Goal: Task Accomplishment & Management: Manage account settings

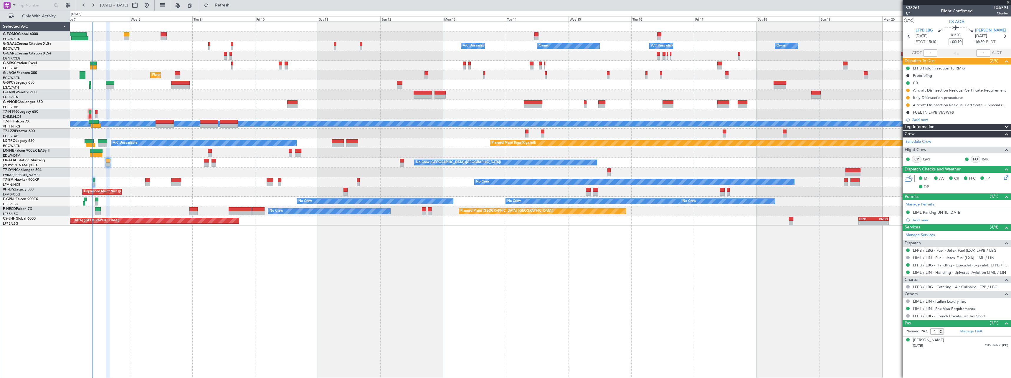
click at [235, 7] on span "Refresh" at bounding box center [222, 5] width 25 height 4
click at [237, 2] on button "Refresh" at bounding box center [218, 5] width 35 height 9
click at [235, 4] on span "Refresh" at bounding box center [222, 5] width 25 height 4
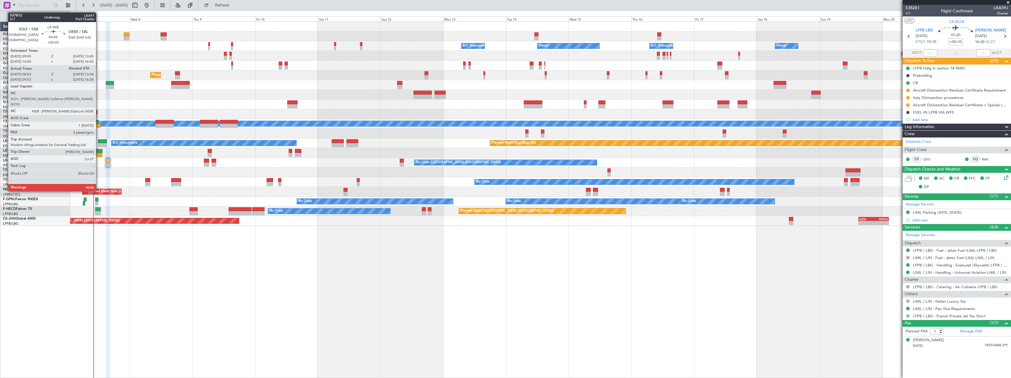
click at [99, 155] on div at bounding box center [96, 155] width 13 height 4
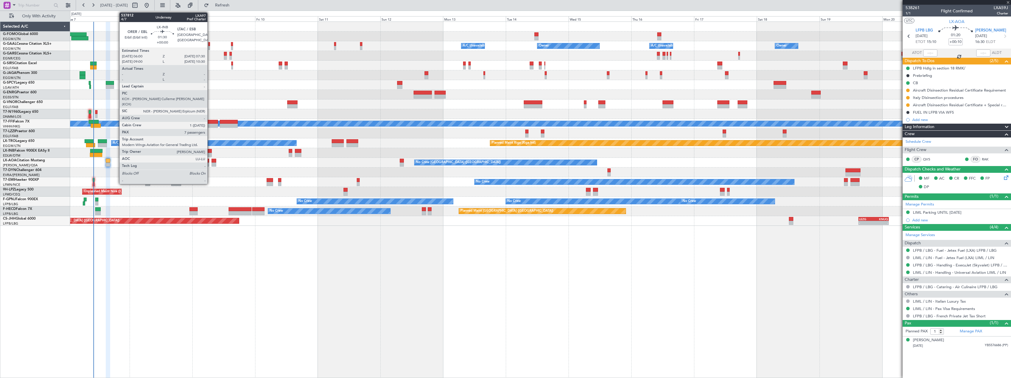
type input "+00:05"
type input "08:53"
type input "3"
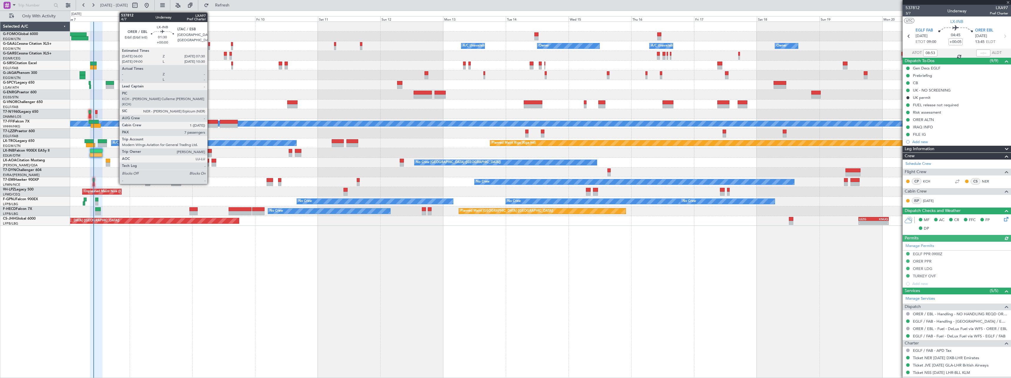
click at [210, 153] on div at bounding box center [210, 155] width 4 height 4
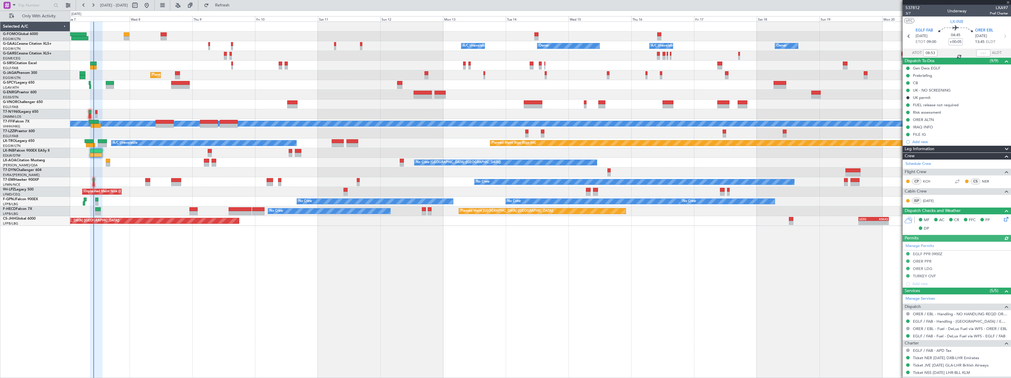
type input "7"
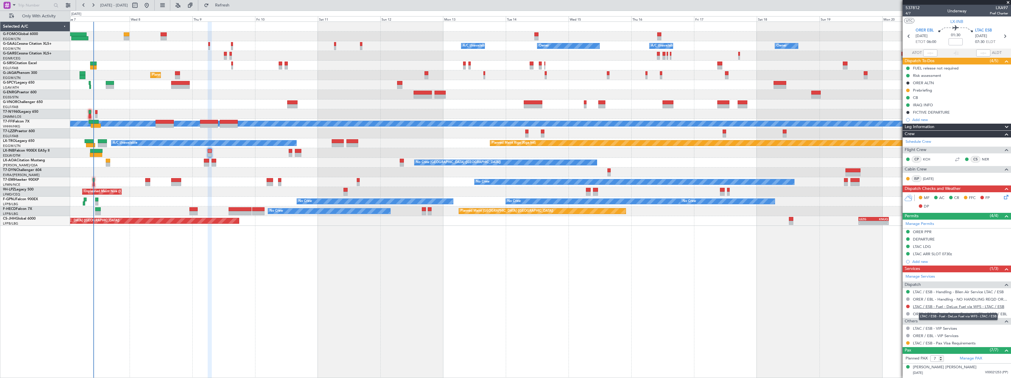
click at [961, 306] on link "LTAC / ESB - Fuel - DeLux Fuel via WFS - LTAC / ESB" at bounding box center [958, 306] width 91 height 5
click at [935, 308] on link "LTAC / ESB - Fuel - DeLux Fuel via WFS - LTAC / ESB" at bounding box center [958, 306] width 91 height 5
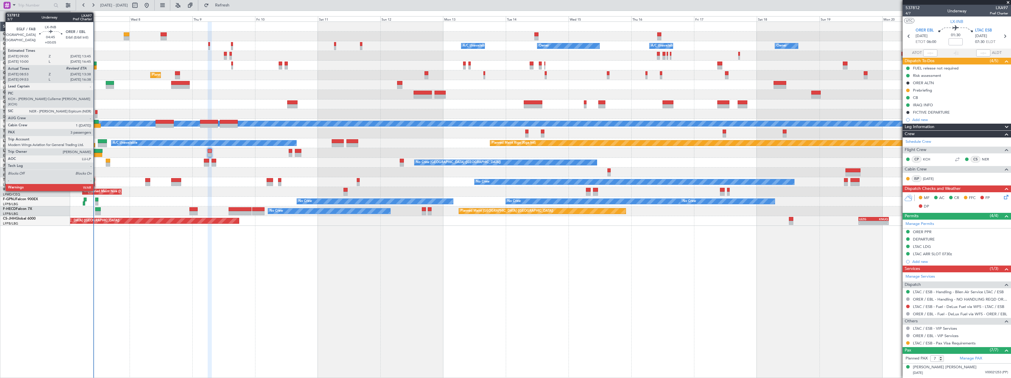
click at [96, 151] on div at bounding box center [96, 151] width 13 height 4
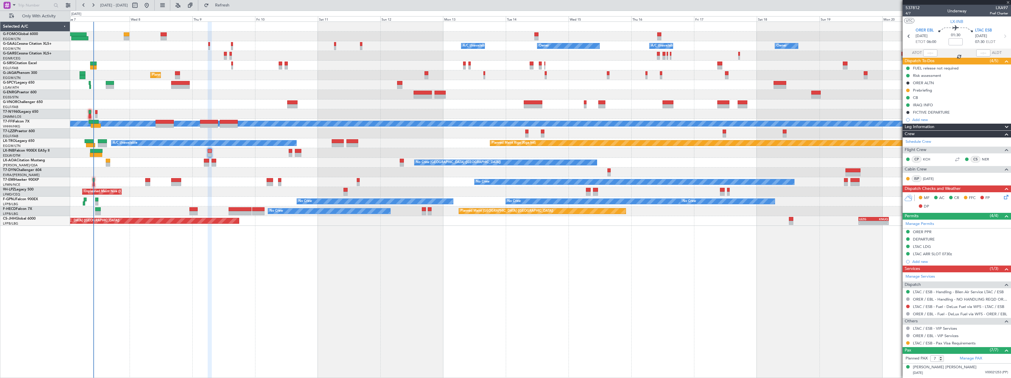
type input "+00:05"
type input "08:53"
type input "3"
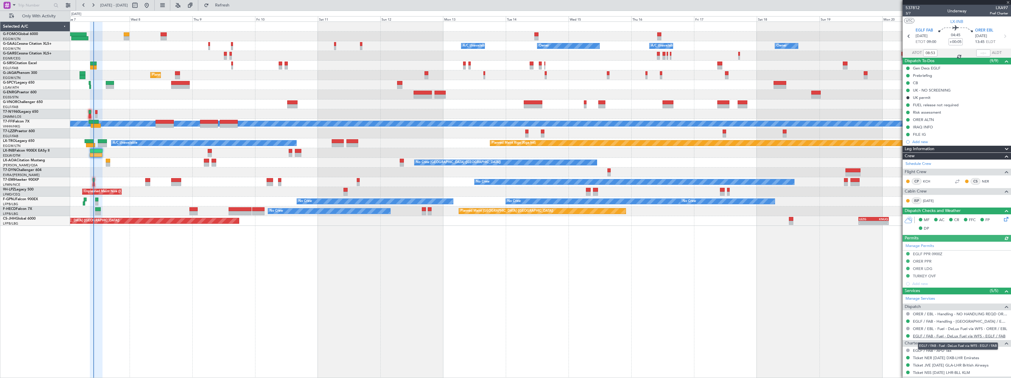
click at [932, 338] on link "EGLF / FAB - Fuel - DeLux Fuel via WFS - EGLF / FAB" at bounding box center [959, 336] width 93 height 5
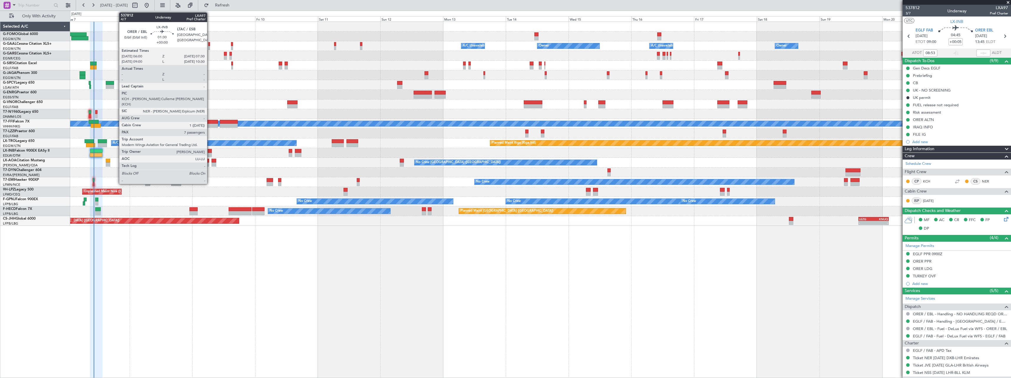
click at [210, 149] on div at bounding box center [210, 151] width 4 height 4
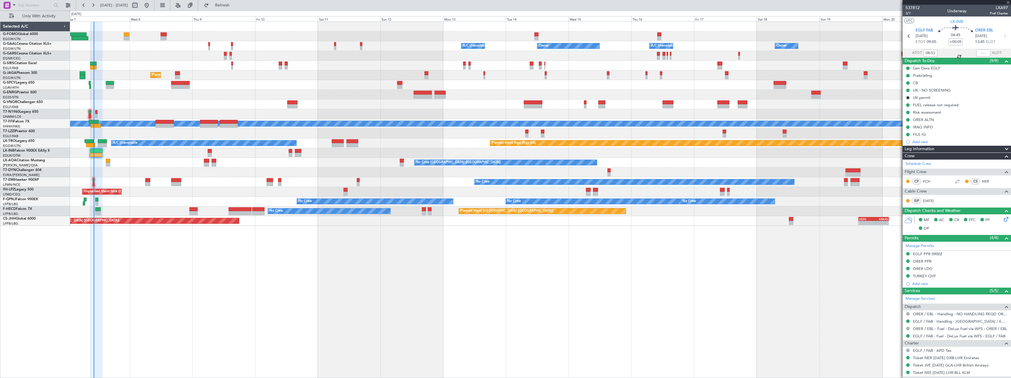
type input "7"
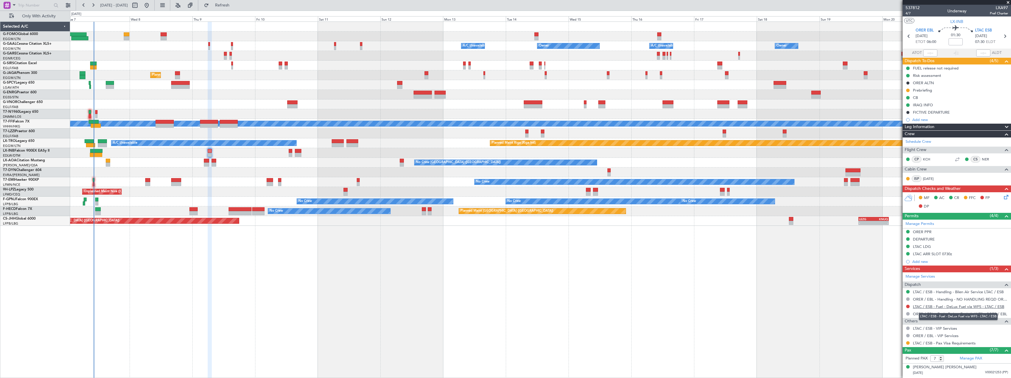
click at [932, 307] on link "LTAC / ESB - Fuel - DeLux Fuel via WFS - LTAC / ESB" at bounding box center [958, 306] width 91 height 5
click at [235, 4] on span "Refresh" at bounding box center [222, 5] width 25 height 4
click at [235, 6] on span "Refresh" at bounding box center [222, 5] width 25 height 4
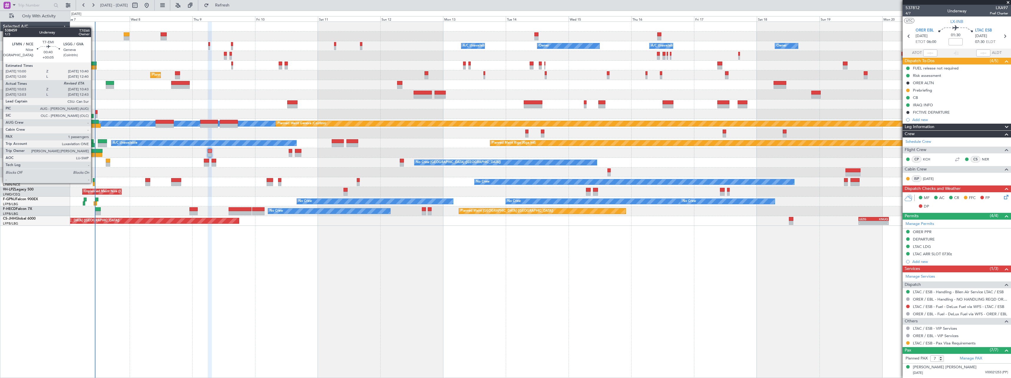
click at [94, 183] on div at bounding box center [94, 184] width 2 height 4
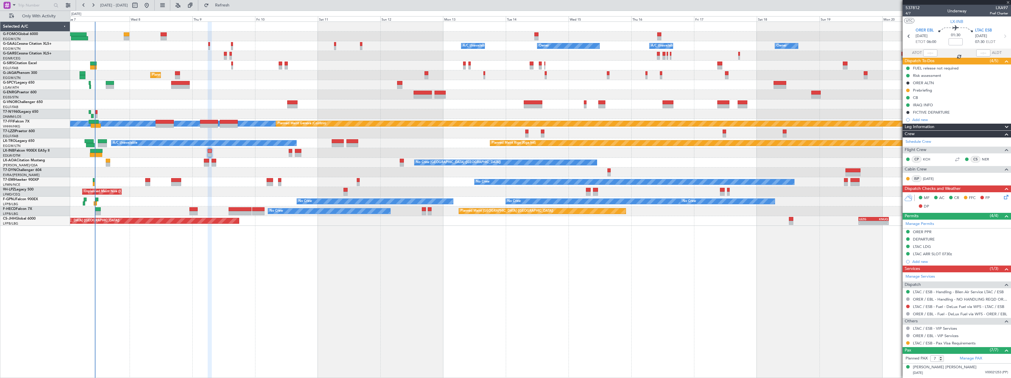
type input "+00:05"
type input "10:03"
type input "1"
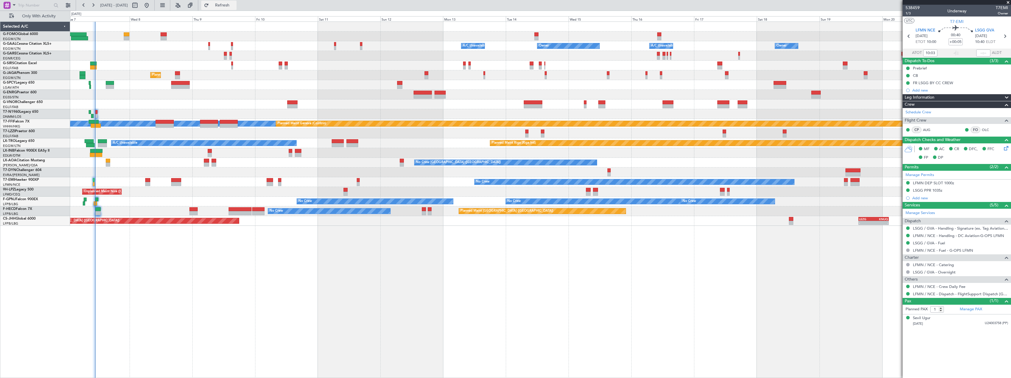
click at [235, 5] on span "Refresh" at bounding box center [222, 5] width 25 height 4
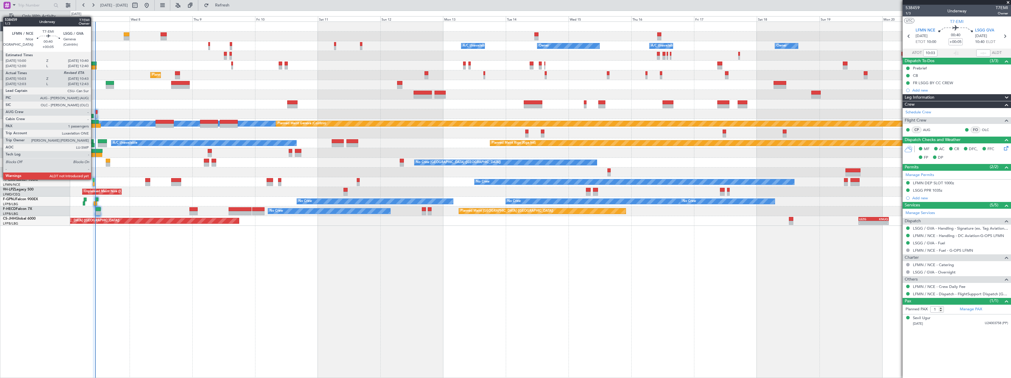
click at [94, 179] on div at bounding box center [94, 180] width 2 height 4
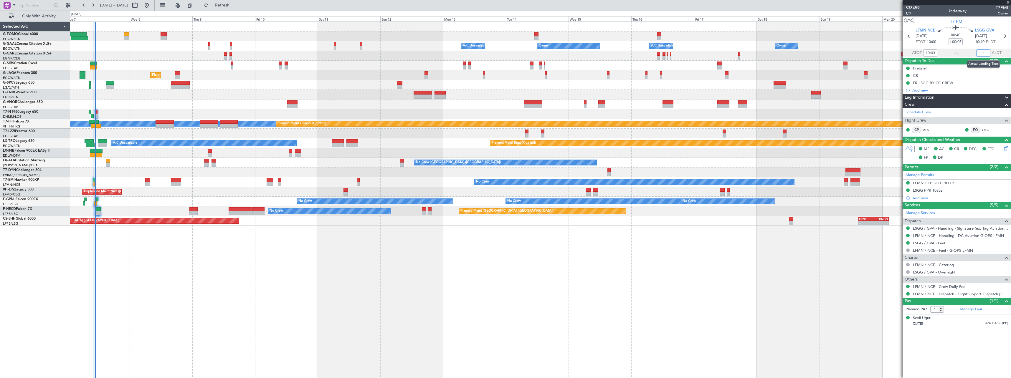
click at [984, 53] on input "text" at bounding box center [983, 52] width 14 height 7
type input "10:48"
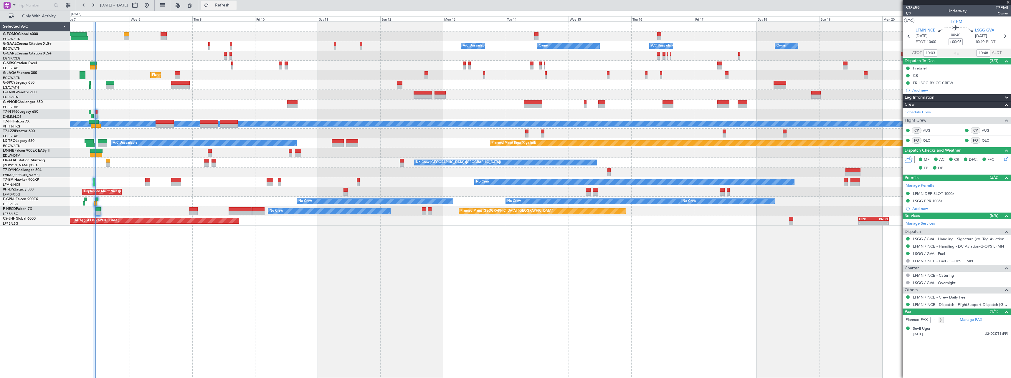
click at [235, 6] on span "Refresh" at bounding box center [222, 5] width 25 height 4
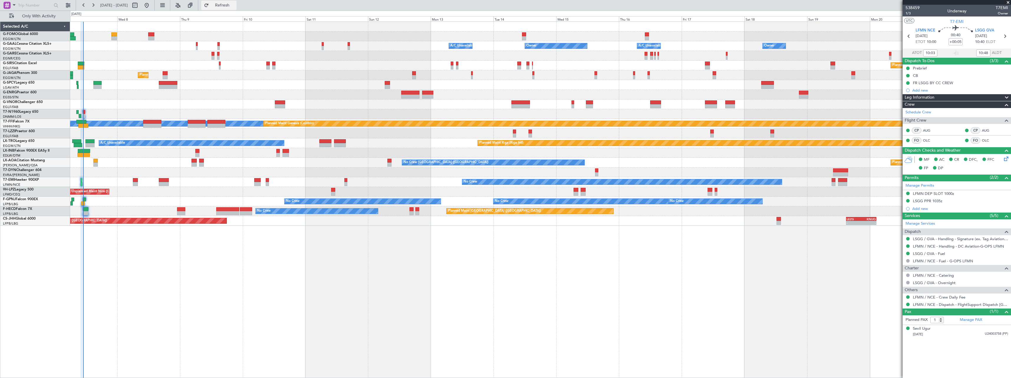
click at [235, 4] on span "Refresh" at bounding box center [222, 5] width 25 height 4
click at [237, 1] on button "Refresh" at bounding box center [218, 5] width 35 height 9
click at [235, 4] on span "Refresh" at bounding box center [222, 5] width 25 height 4
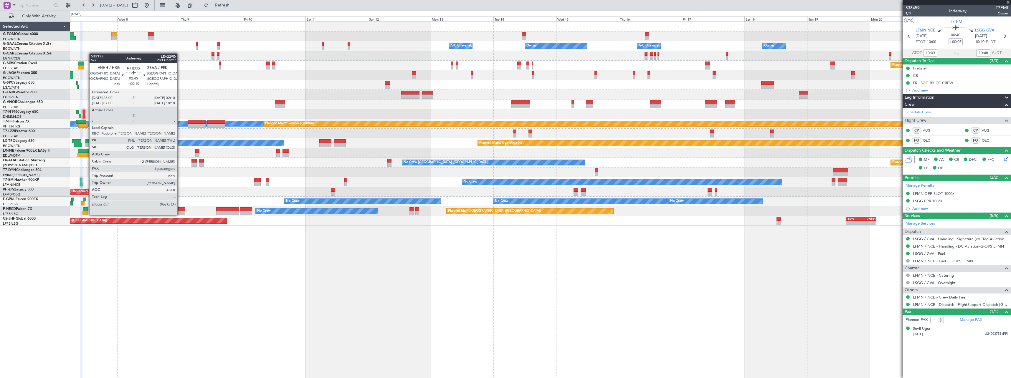
click at [180, 209] on div at bounding box center [181, 209] width 9 height 4
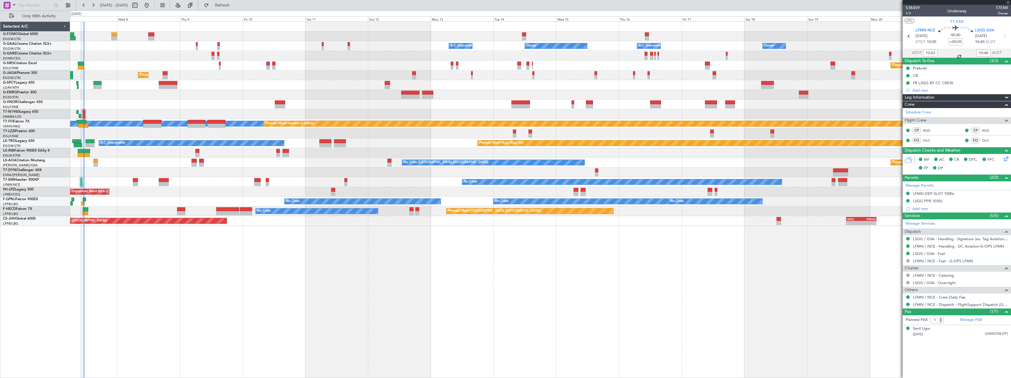
type input "+00:10"
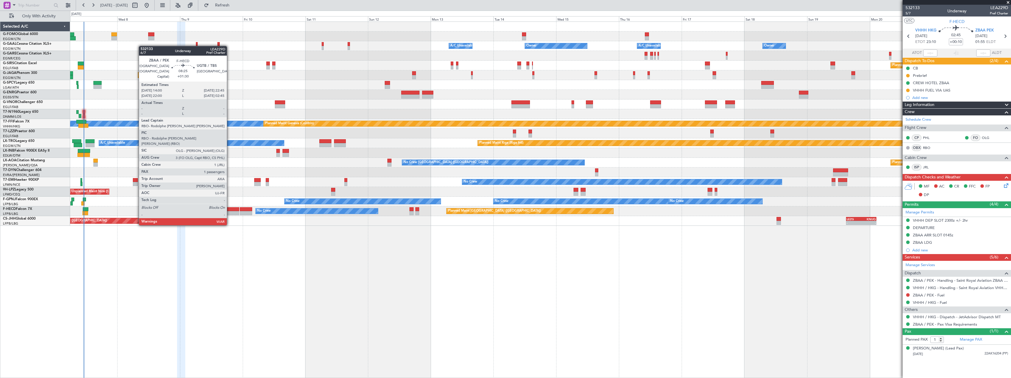
click at [230, 208] on div at bounding box center [227, 209] width 23 height 4
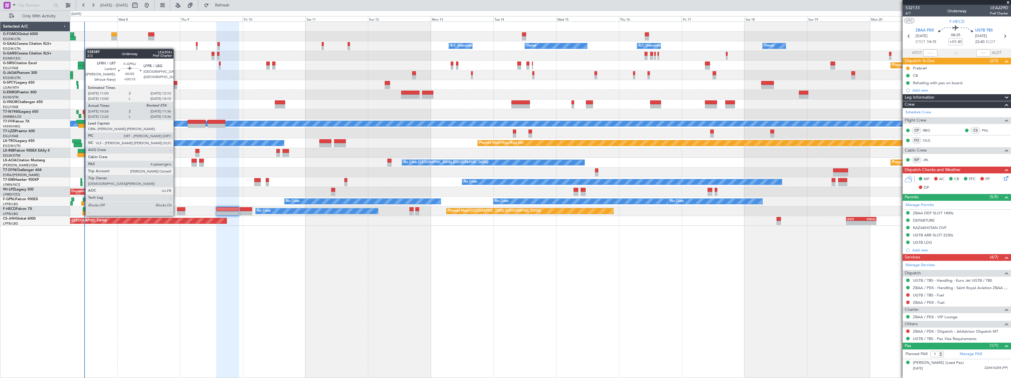
click at [82, 204] on div at bounding box center [82, 204] width 3 height 4
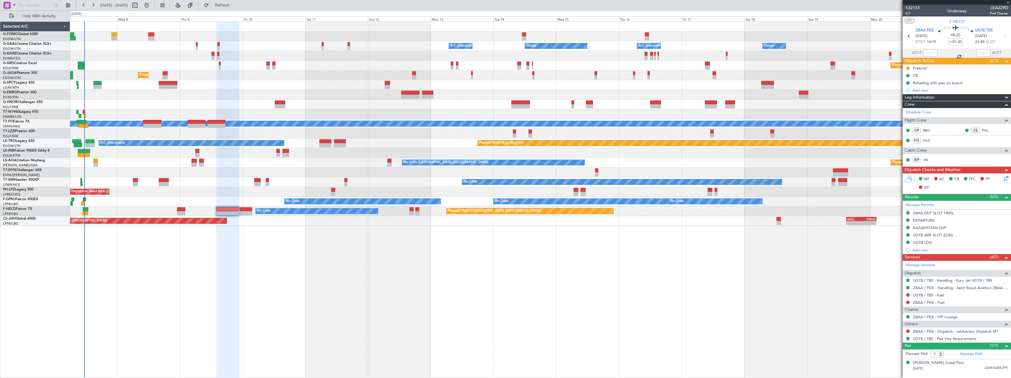
type input "+00:15"
type input "10:36"
type input "4"
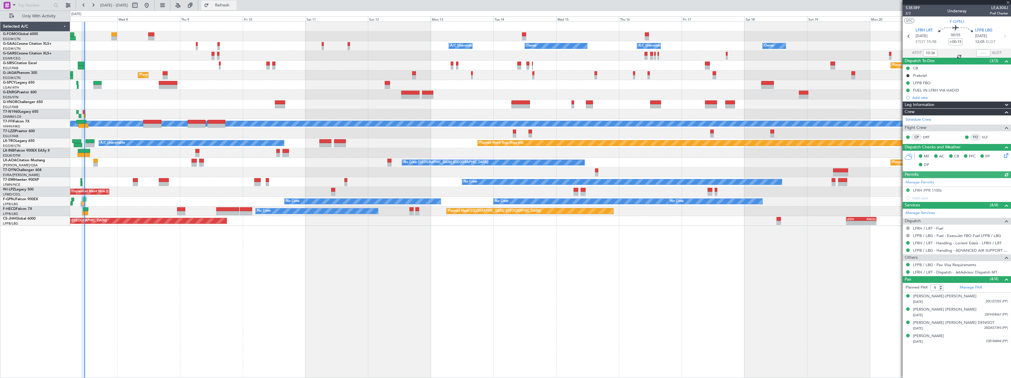
click at [235, 6] on span "Refresh" at bounding box center [222, 5] width 25 height 4
type input "11:23"
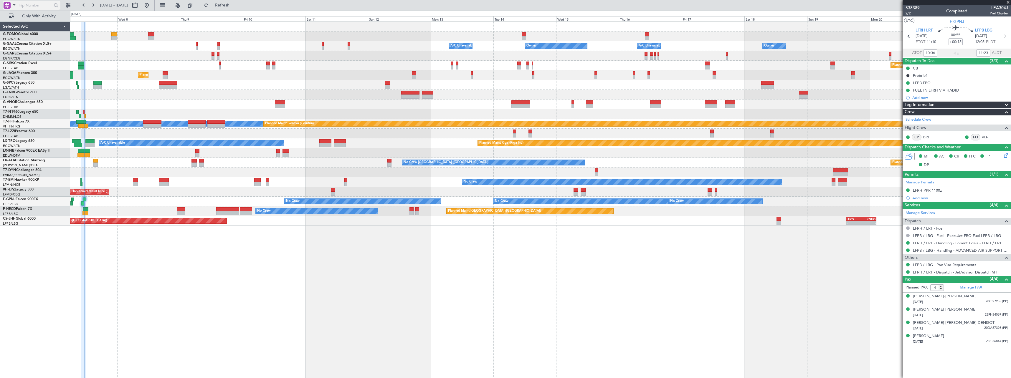
click at [13, 4] on span at bounding box center [14, 4] width 7 height 7
click at [131, 48] on div at bounding box center [505, 189] width 1011 height 378
click at [14, 6] on span at bounding box center [14, 4] width 7 height 7
click at [230, 269] on div at bounding box center [505, 189] width 1011 height 378
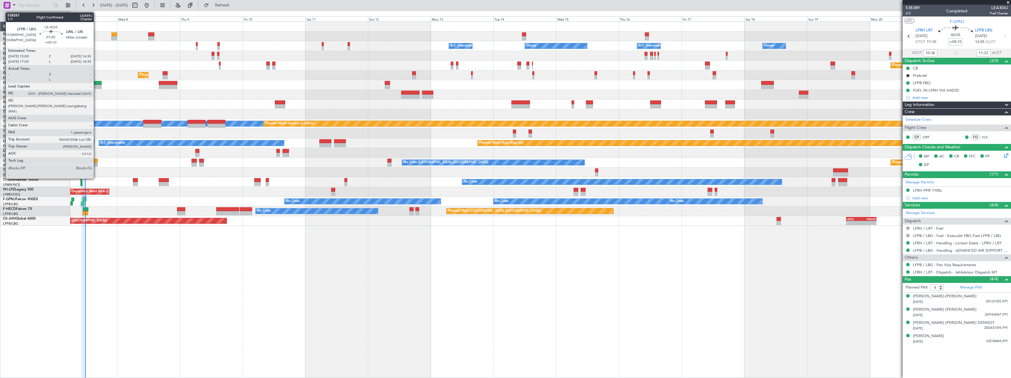
click at [96, 161] on div at bounding box center [95, 161] width 4 height 4
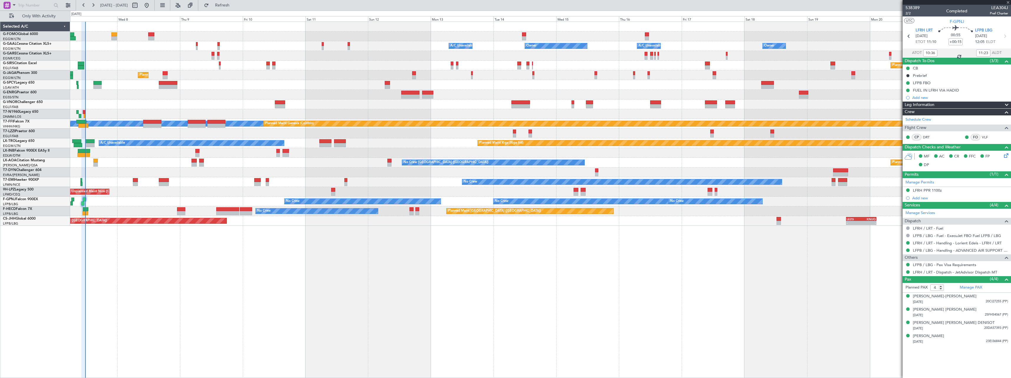
type input "+00:10"
type input "1"
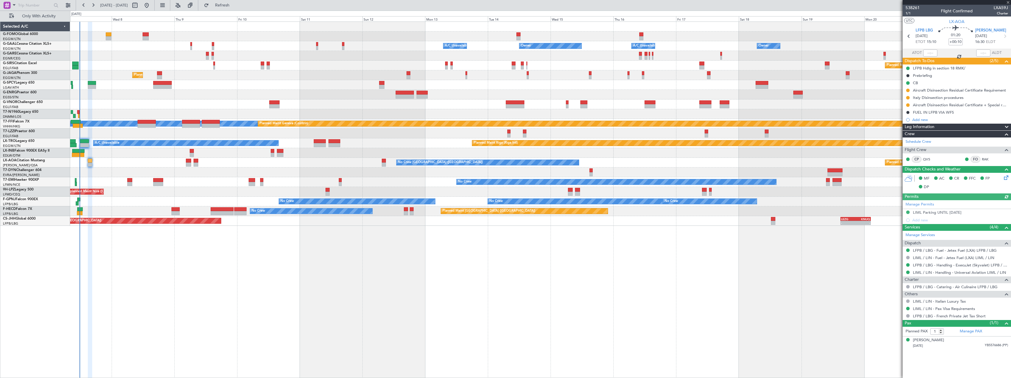
click at [155, 162] on div "No Crew Charleroi (Brussels South) Planned Maint Monchengladbach No Crew Monche…" at bounding box center [540, 163] width 941 height 10
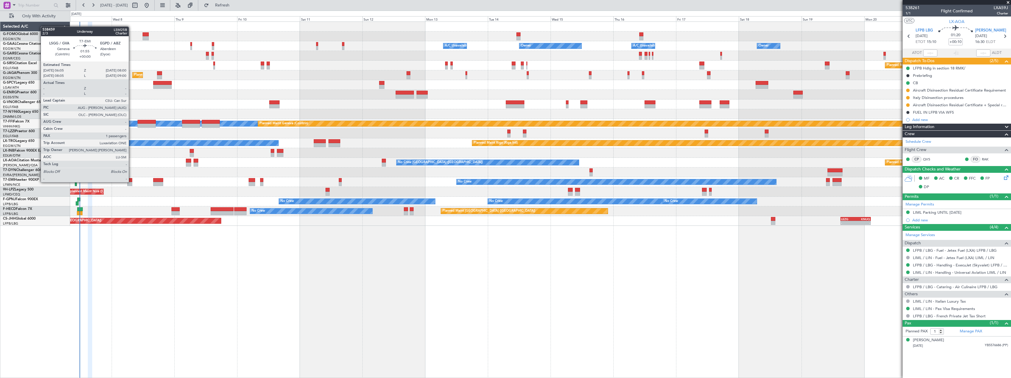
click at [131, 182] on div at bounding box center [129, 180] width 5 height 4
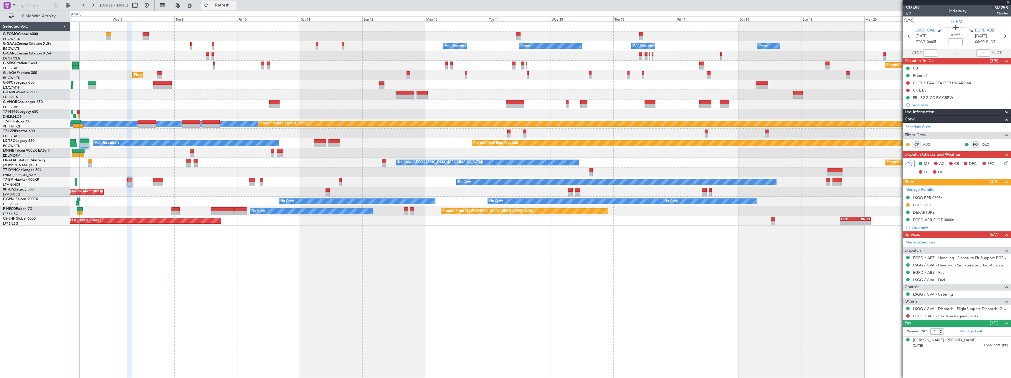
click at [235, 6] on span "Refresh" at bounding box center [222, 5] width 25 height 4
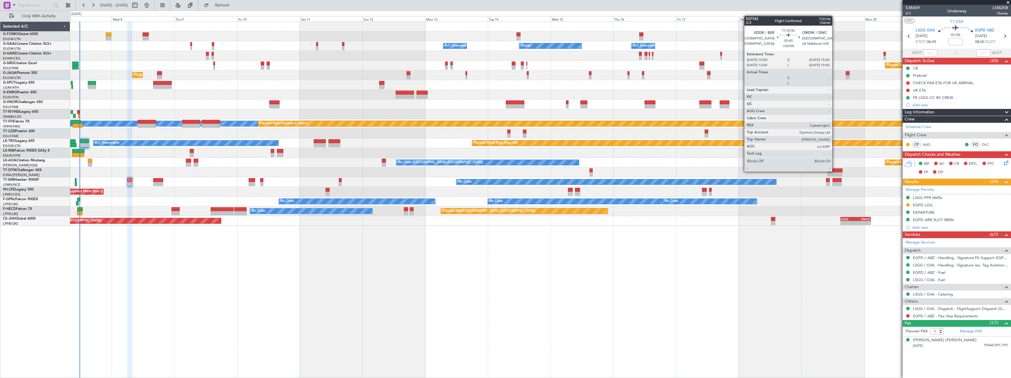
click at [835, 171] on div at bounding box center [835, 171] width 15 height 4
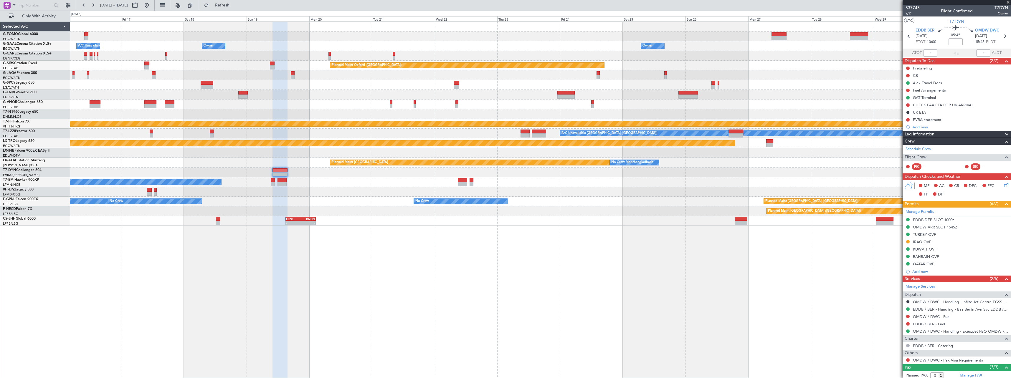
click at [318, 272] on div "Owner A/C Unavailable Owner Owner Owner A/C Unavailable Planned Maint Oxford (K…" at bounding box center [540, 200] width 941 height 357
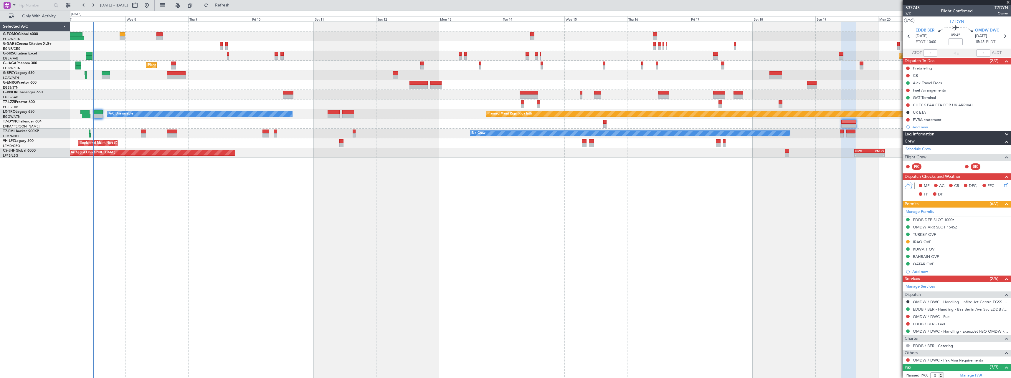
click at [722, 235] on div "Planned Maint Oxford (Kidlington) Planned Maint London (Farnborough) Planned Ma…" at bounding box center [540, 200] width 941 height 357
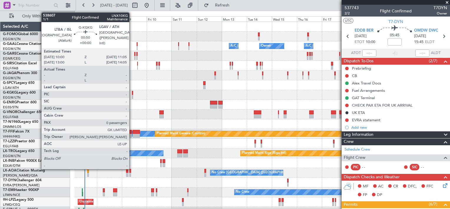
click at [132, 93] on div at bounding box center [132, 93] width 1 height 4
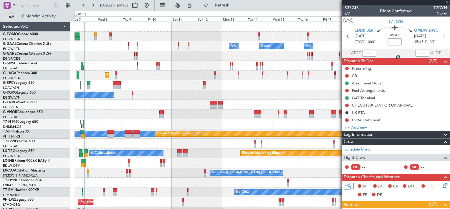
type input "0"
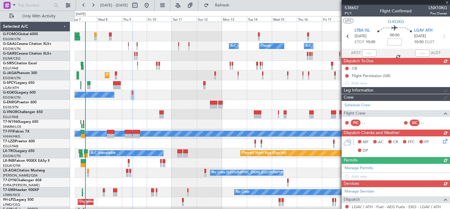
type input "+00:05"
